Goal: Task Accomplishment & Management: Use online tool/utility

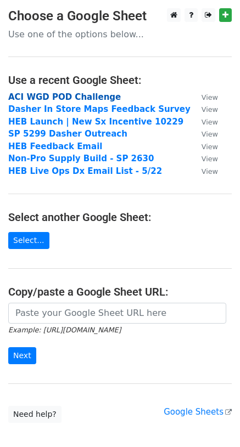
click at [58, 97] on strong "ACI WGD POD Challenge" at bounding box center [64, 97] width 112 height 10
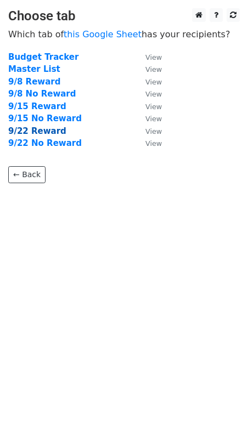
click at [44, 131] on strong "9/22 Reward" at bounding box center [37, 131] width 58 height 10
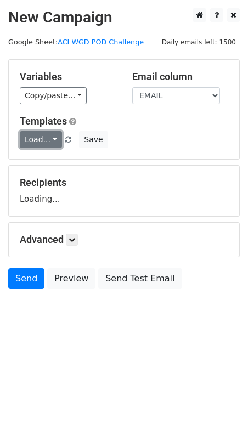
click at [42, 134] on link "Load..." at bounding box center [41, 139] width 42 height 17
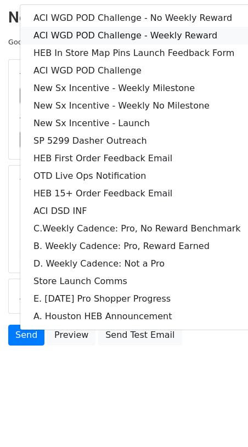
click at [110, 28] on link "ACI WGD POD Challenge - Weekly Reward" at bounding box center [137, 36] width 234 height 18
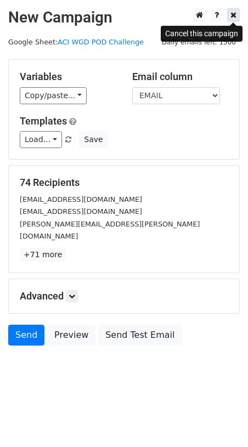
click at [233, 10] on link at bounding box center [233, 15] width 13 height 14
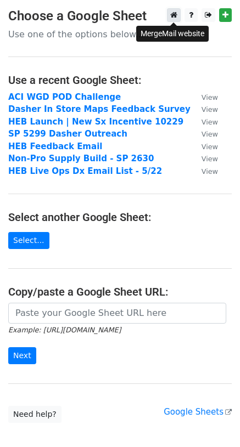
click at [172, 8] on link at bounding box center [174, 15] width 14 height 14
click at [54, 97] on strong "ACI WGD POD Challenge" at bounding box center [64, 97] width 112 height 10
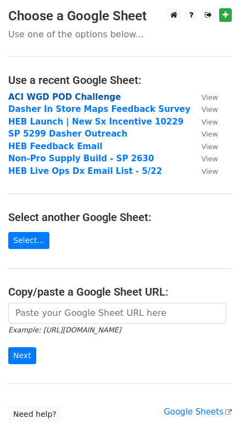
click at [54, 97] on strong "ACI WGD POD Challenge" at bounding box center [64, 97] width 112 height 10
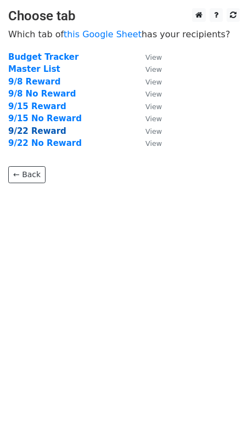
click at [36, 127] on strong "9/22 Reward" at bounding box center [37, 131] width 58 height 10
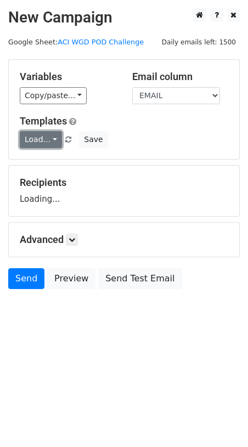
click at [33, 137] on link "Load..." at bounding box center [41, 139] width 42 height 17
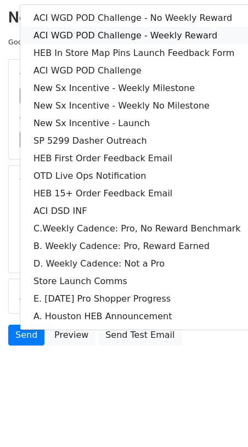
click at [92, 28] on link "ACI WGD POD Challenge - Weekly Reward" at bounding box center [137, 36] width 234 height 18
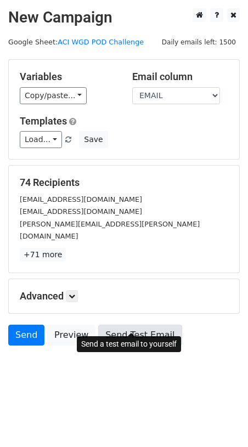
click at [110, 326] on link "Send Test Email" at bounding box center [139, 335] width 83 height 21
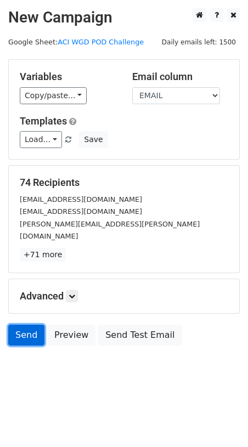
click at [22, 326] on link "Send" at bounding box center [26, 335] width 36 height 21
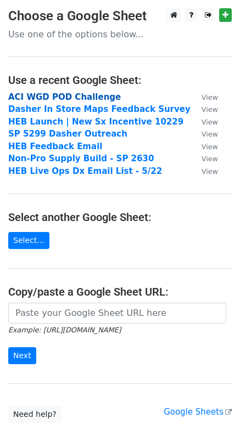
click at [47, 99] on strong "ACI WGD POD Challenge" at bounding box center [64, 97] width 112 height 10
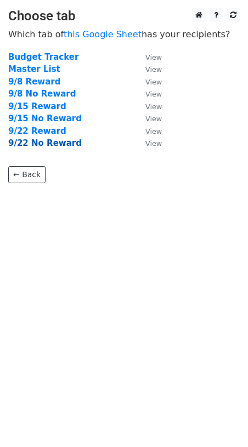
click at [44, 145] on strong "9/22 No Reward" at bounding box center [45, 143] width 74 height 10
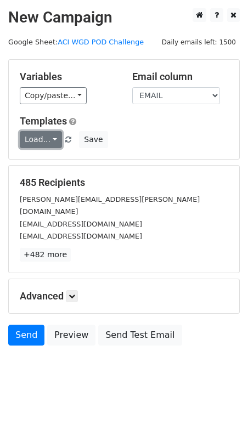
click at [40, 145] on link "Load..." at bounding box center [41, 139] width 42 height 17
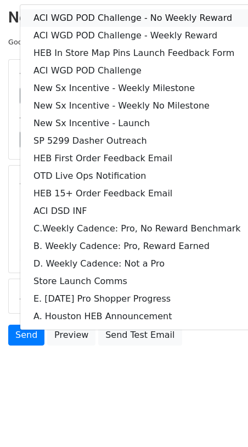
click at [110, 16] on link "ACI WGD POD Challenge - No Weekly Reward" at bounding box center [137, 18] width 234 height 18
